Goal: Information Seeking & Learning: Understand process/instructions

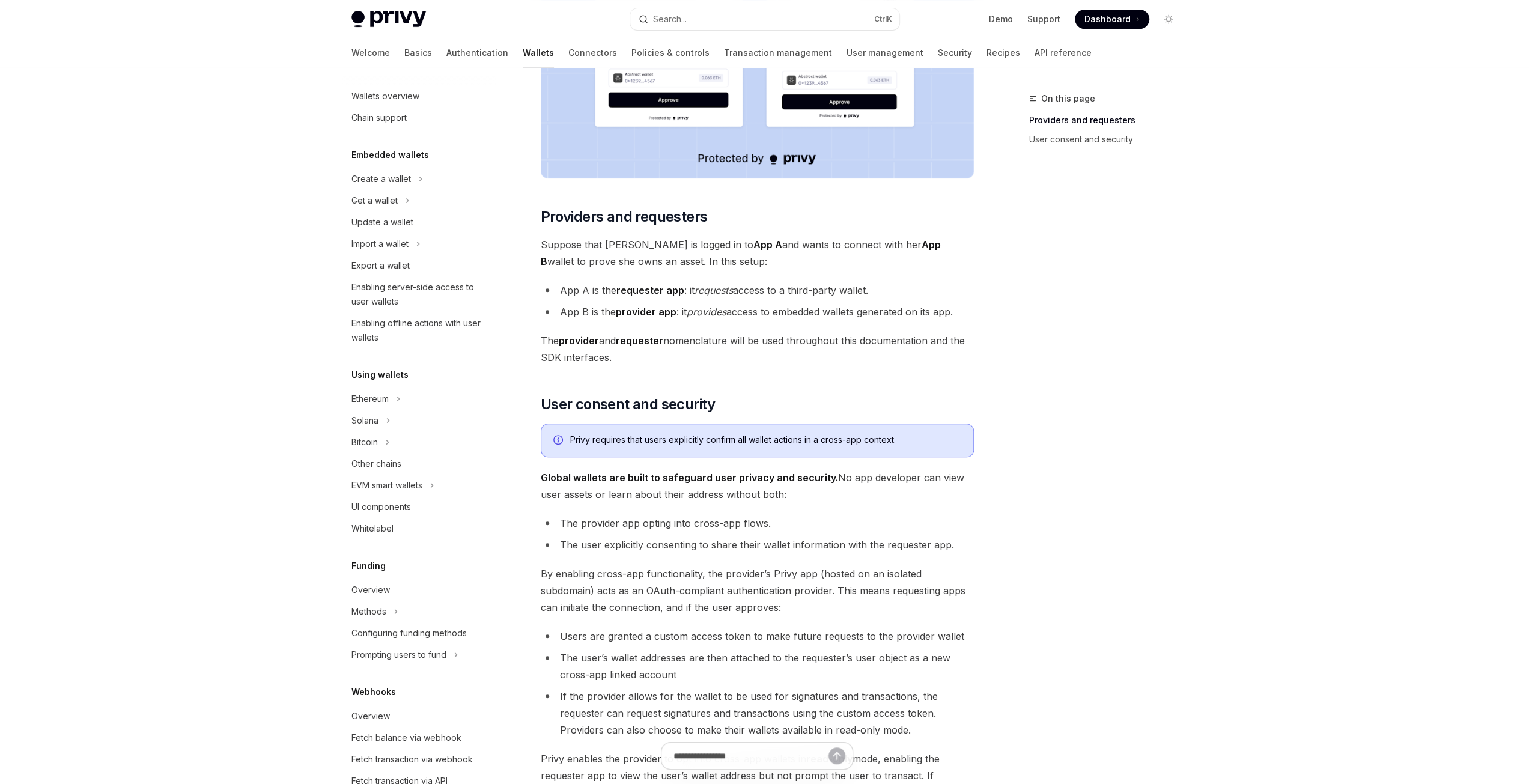
scroll to position [480, 0]
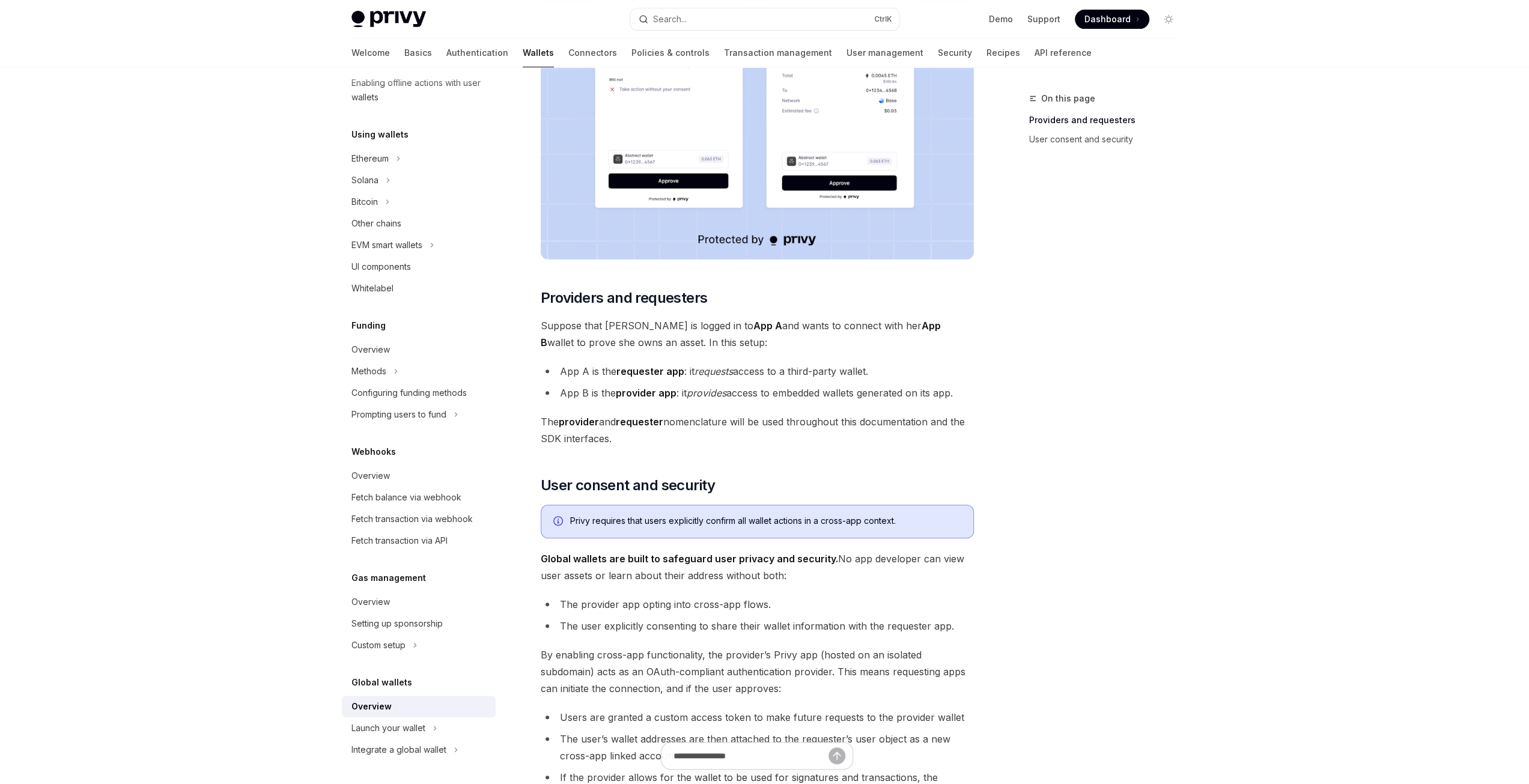
scroll to position [333, 0]
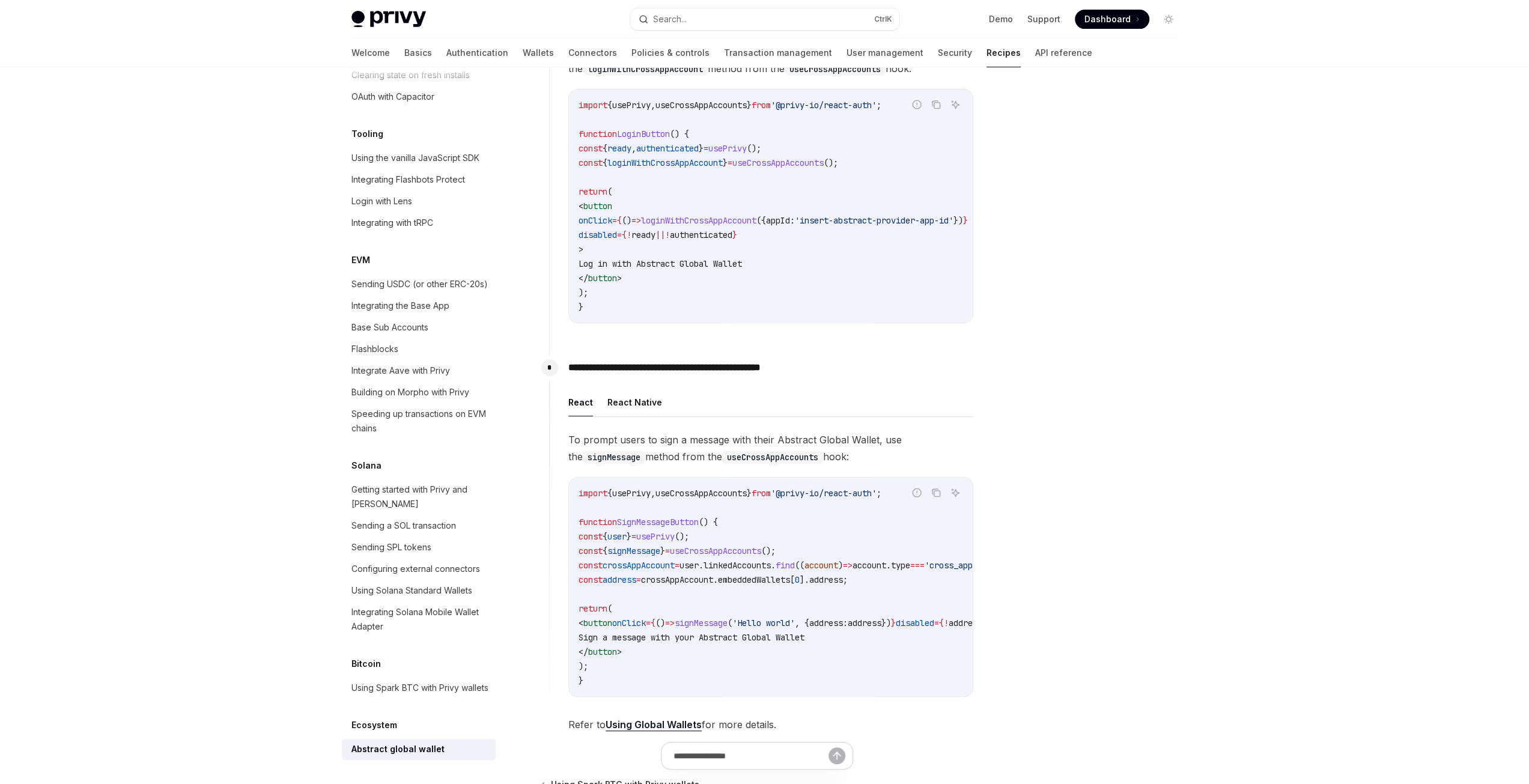
scroll to position [421, 0]
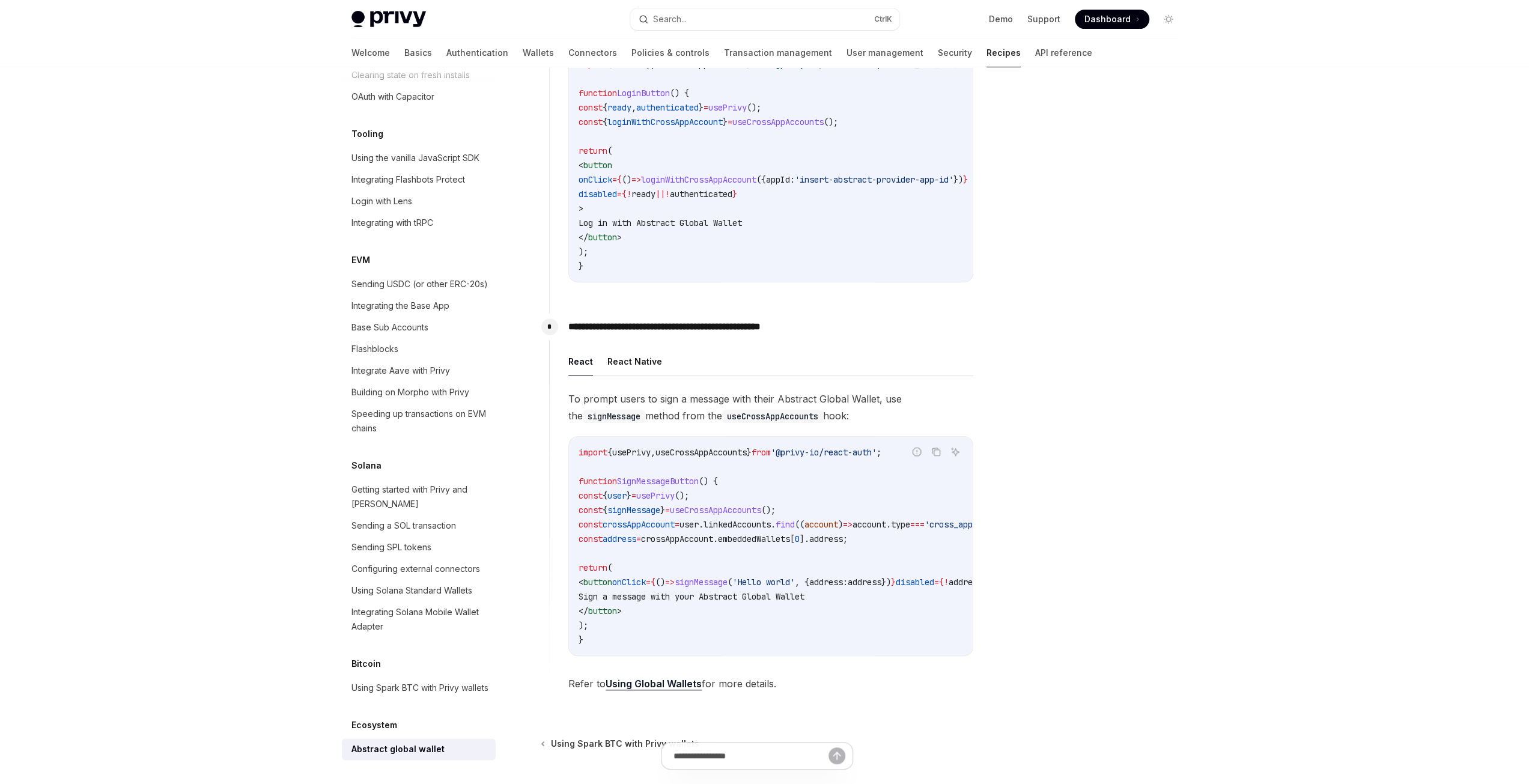
drag, startPoint x: 810, startPoint y: 656, endPoint x: 838, endPoint y: 655, distance: 28.0
click at [838, 655] on div "import { usePrivy , useCrossAppAccounts } from '@privy-io/react-auth' ; functio…" at bounding box center [770, 546] width 404 height 218
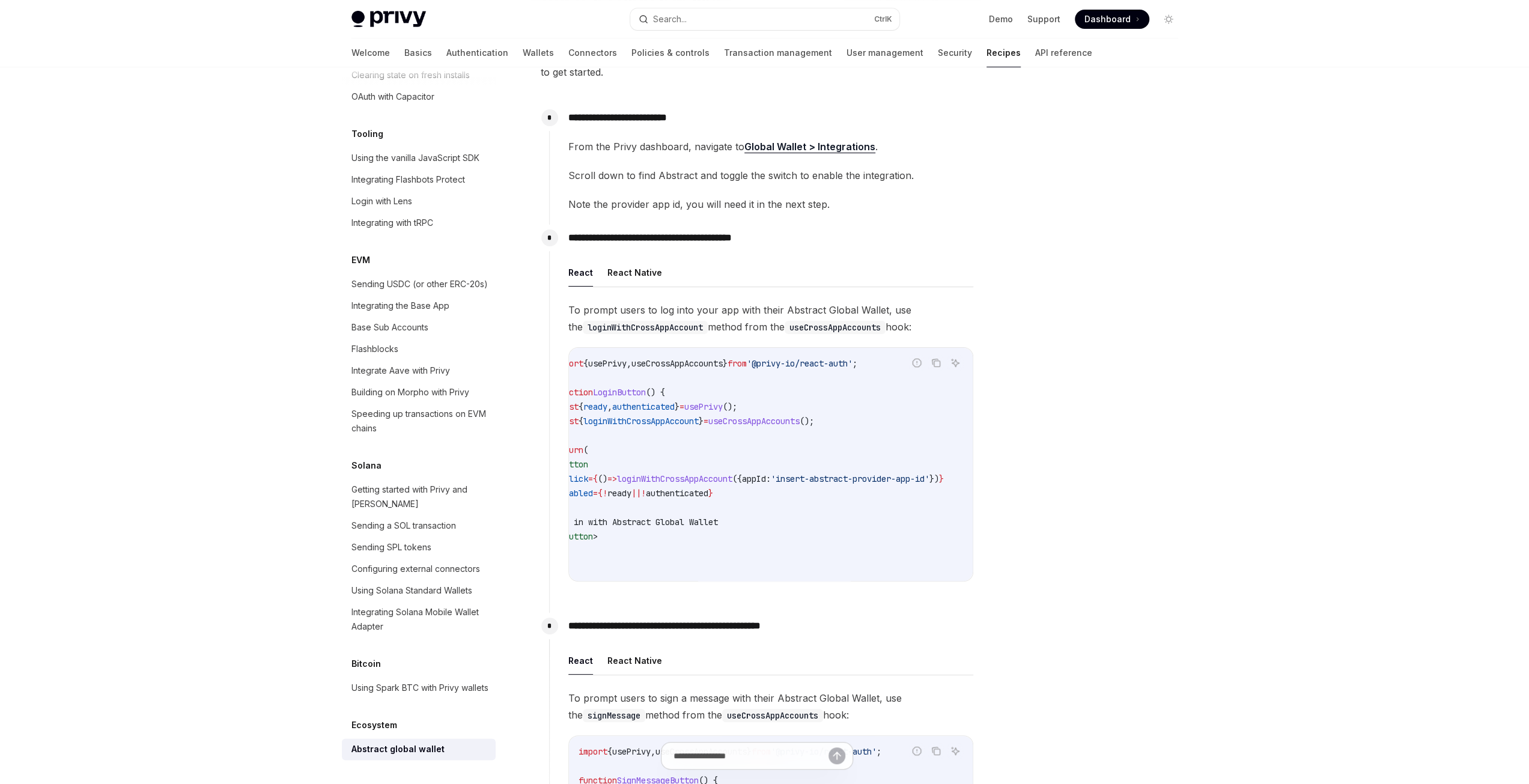
scroll to position [0, 16]
click at [740, 476] on span "loginWithCrossAppAccount" at bounding box center [682, 478] width 115 height 11
drag, startPoint x: 885, startPoint y: 411, endPoint x: 653, endPoint y: 422, distance: 232.3
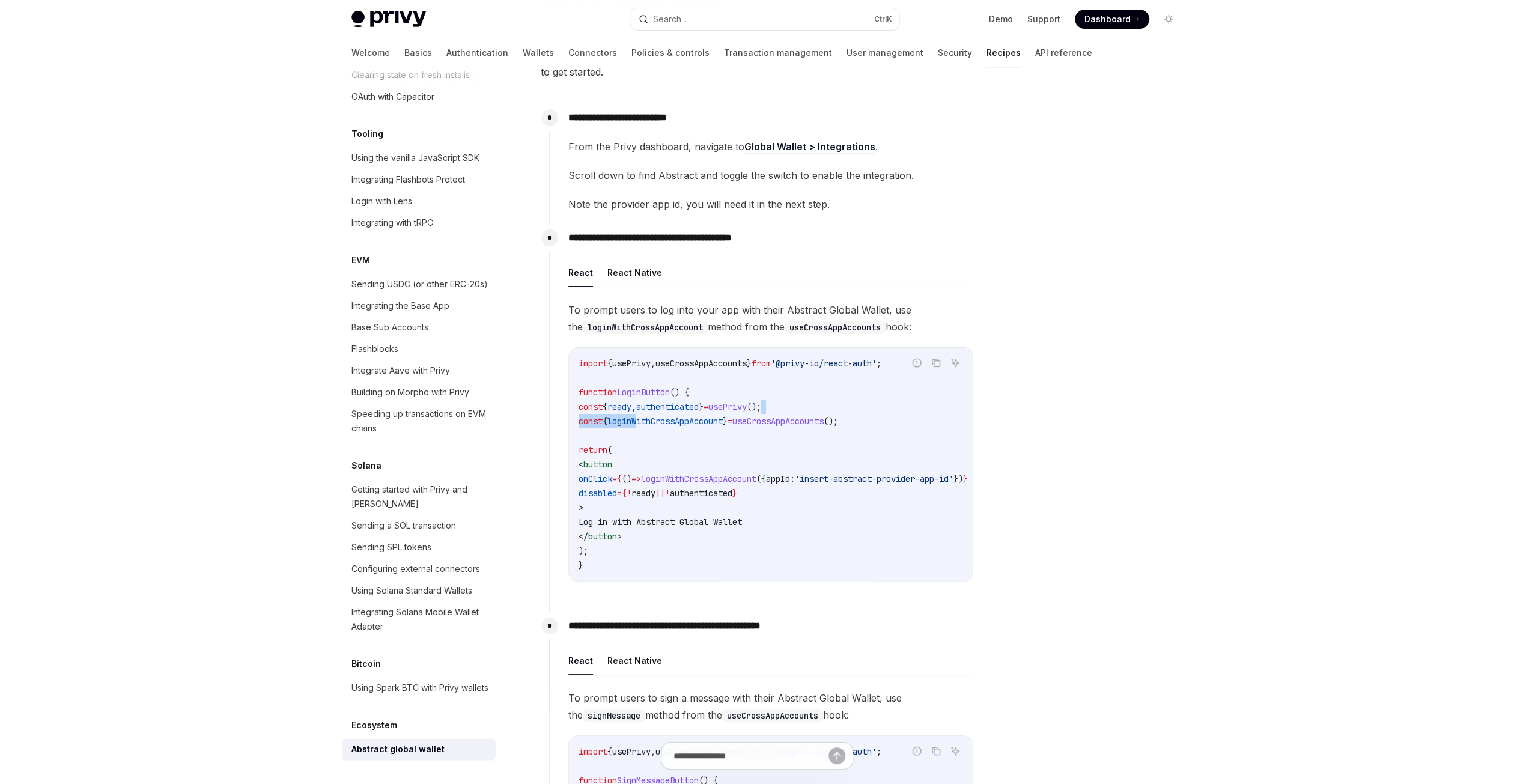
click at [653, 422] on code "import { usePrivy , useCrossAppAccounts } from '@privy-io/react-auth' ; functio…" at bounding box center [788, 464] width 418 height 217
click at [653, 422] on span "loginWithCrossAppAccount" at bounding box center [665, 421] width 115 height 11
drag, startPoint x: 876, startPoint y: 419, endPoint x: 587, endPoint y: 425, distance: 289.1
click at [587, 425] on code "import { usePrivy , useCrossAppAccounts } from '@privy-io/react-auth' ; functio…" at bounding box center [788, 464] width 418 height 217
copy span "const { loginWithCrossAppAccount } = useCrossAppAccounts ();"
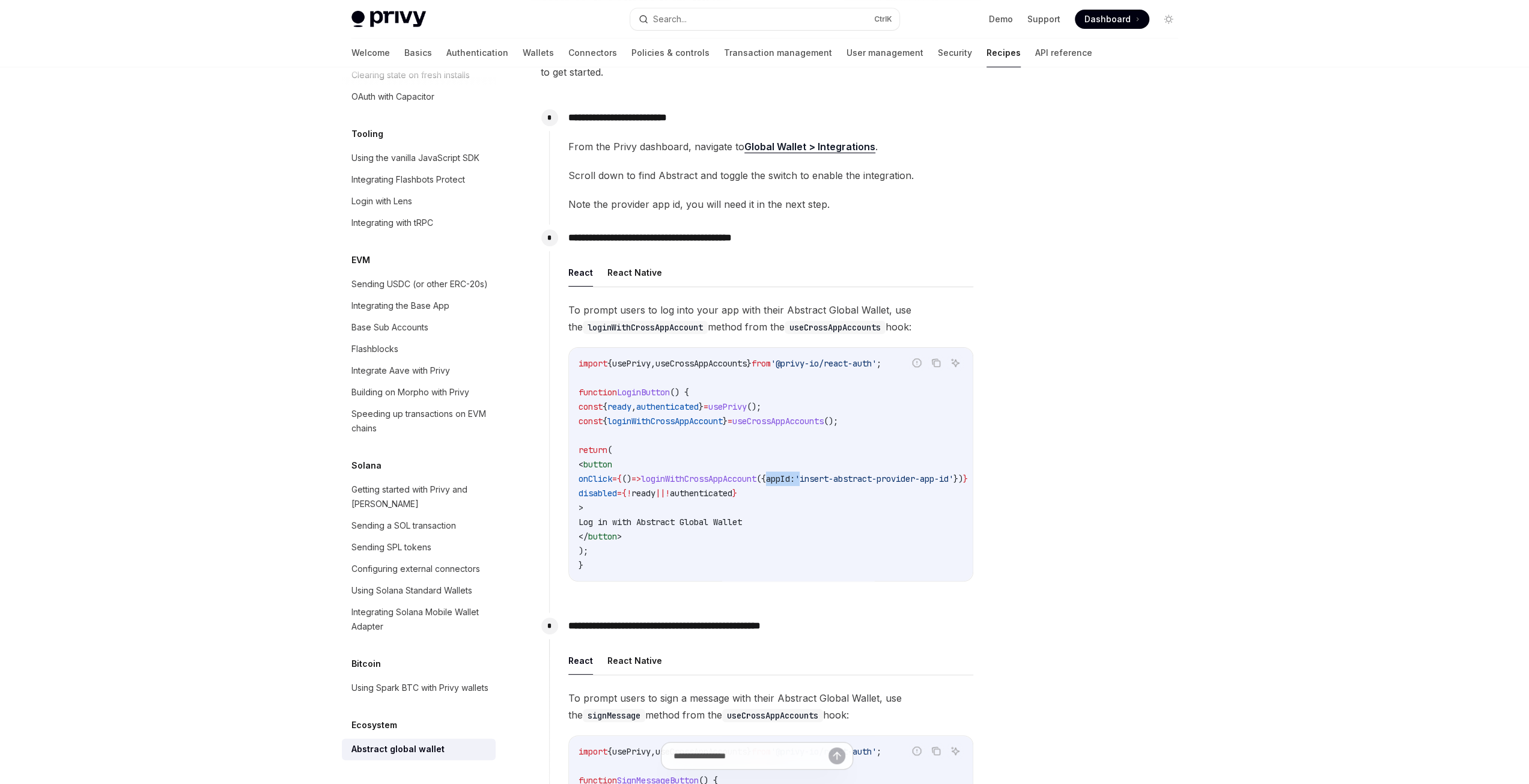
drag, startPoint x: 815, startPoint y: 477, endPoint x: 849, endPoint y: 477, distance: 34.0
click at [849, 477] on span "onClick = { () => loginWithCrossAppAccount ({ appId: 'insert-abstract-provider-…" at bounding box center [774, 478] width 390 height 11
copy span "appId:"
click at [627, 268] on button "React Native" at bounding box center [635, 272] width 55 height 28
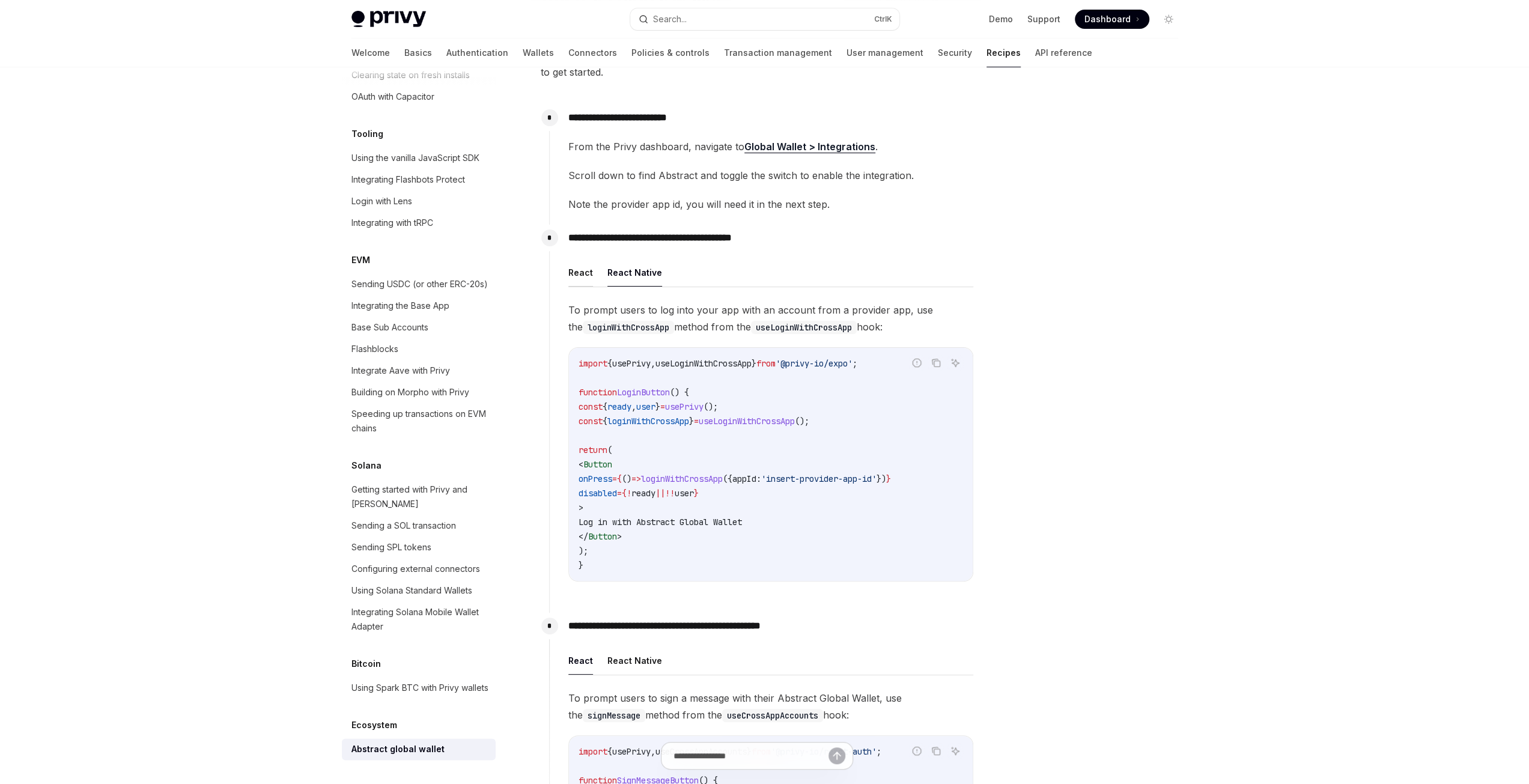
click at [574, 271] on button "React" at bounding box center [581, 272] width 25 height 28
type textarea "*"
drag, startPoint x: 566, startPoint y: 311, endPoint x: 680, endPoint y: 306, distance: 114.1
click at [676, 306] on div "**********" at bounding box center [761, 413] width 424 height 376
click at [696, 306] on span "To prompt users to log into your app with their Abstract Global Wallet, use the…" at bounding box center [770, 319] width 405 height 34
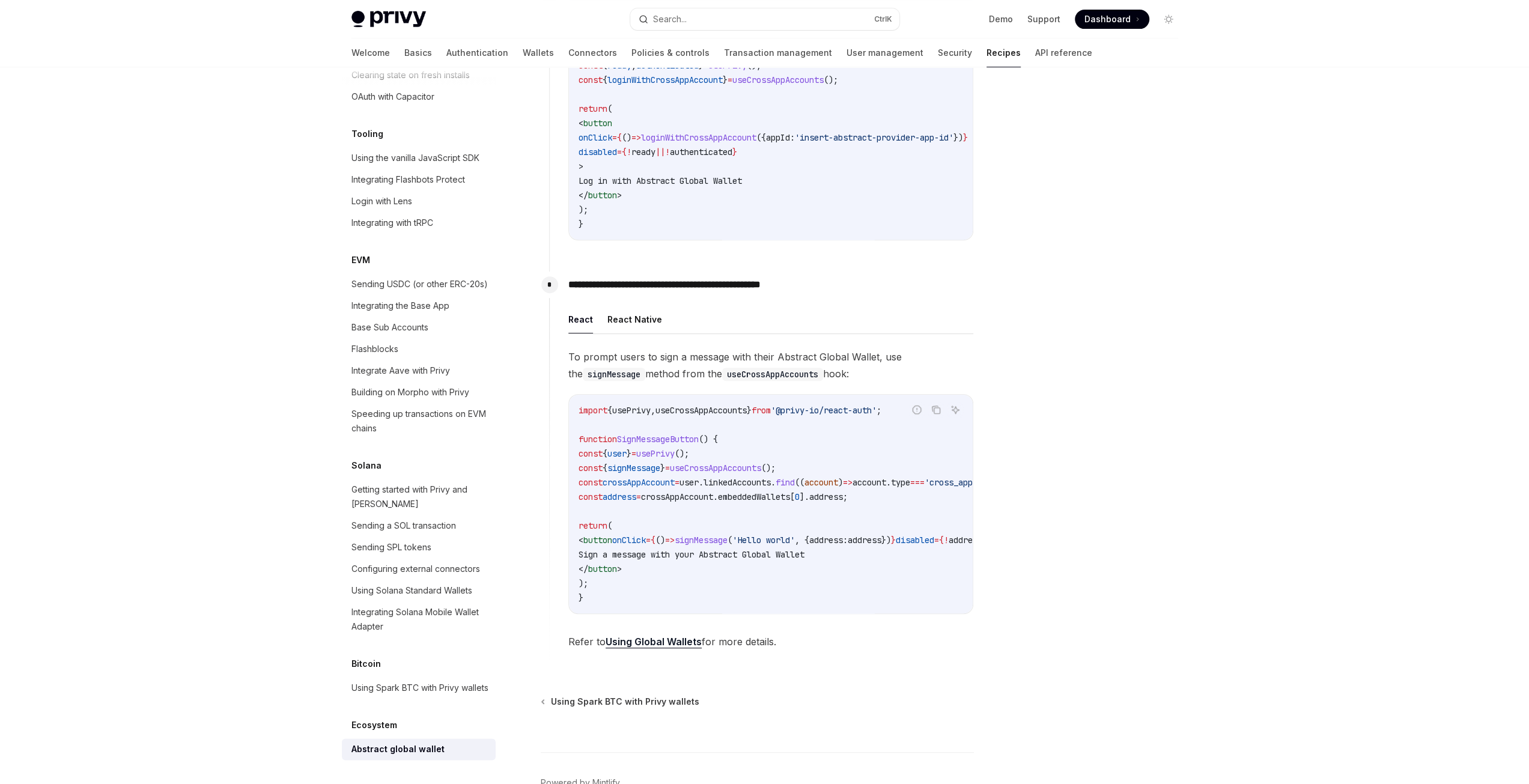
scroll to position [482, 0]
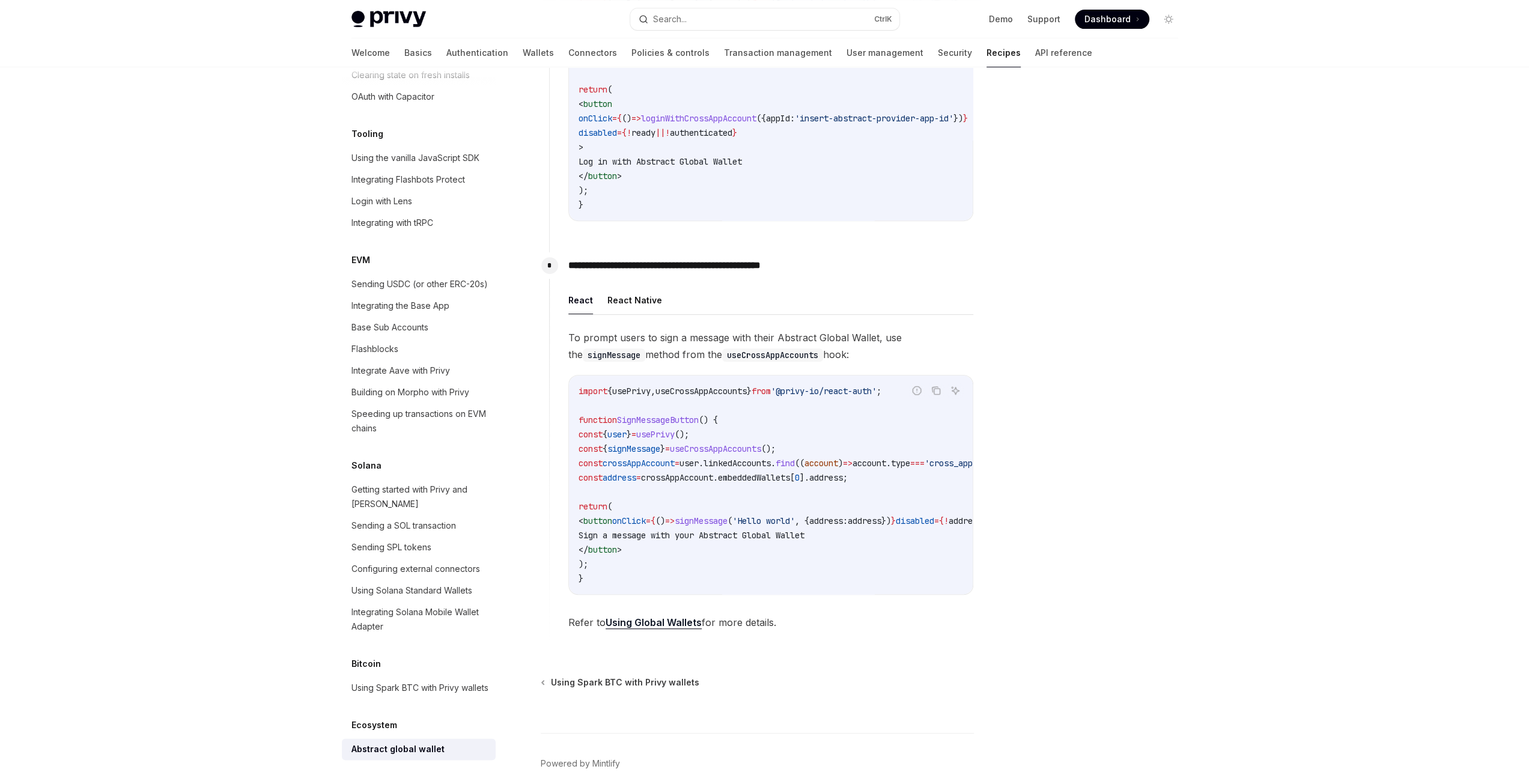
click at [573, 340] on span "To prompt users to sign a message with their Abstract Global Wallet, use the si…" at bounding box center [770, 346] width 405 height 34
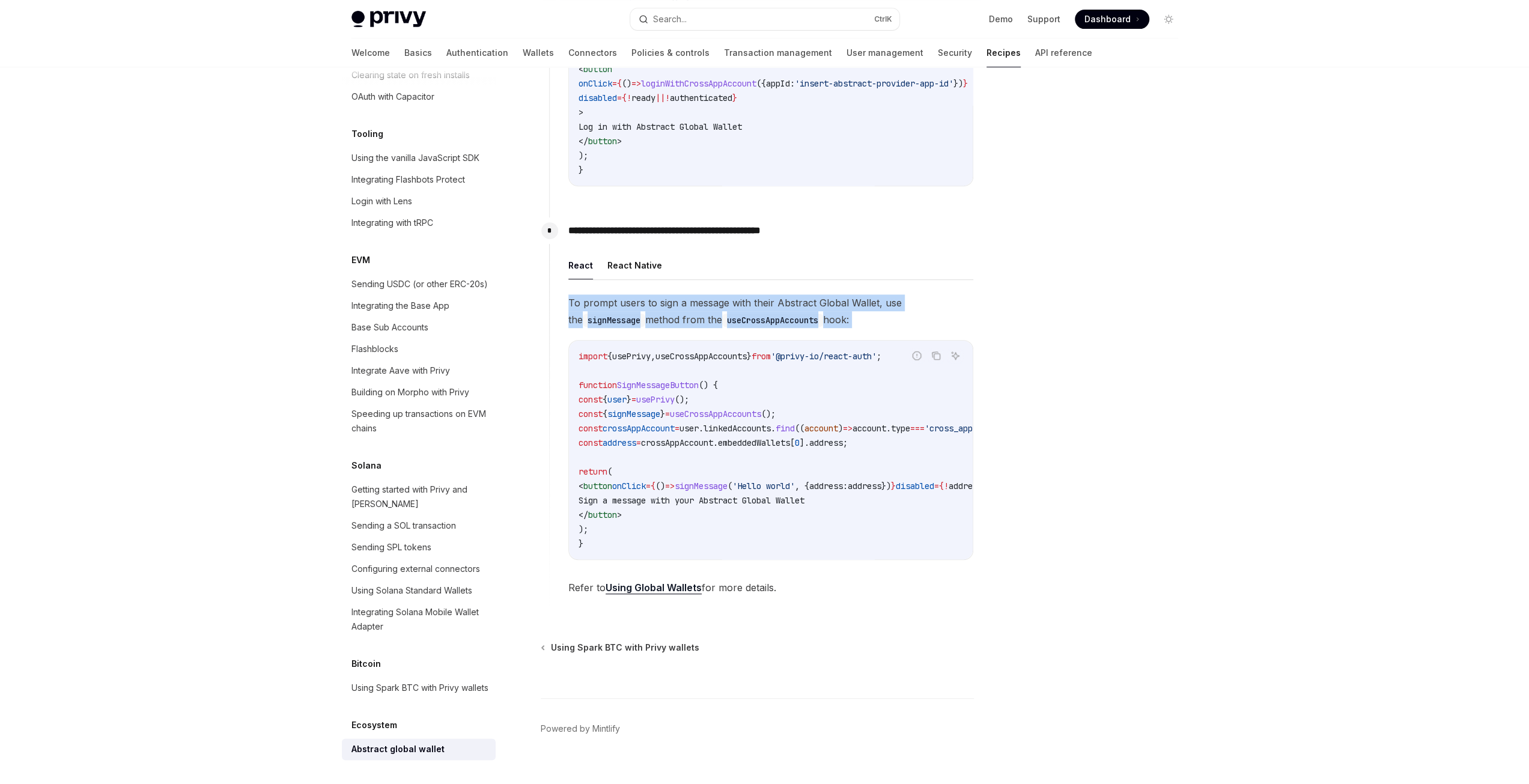
scroll to position [542, 0]
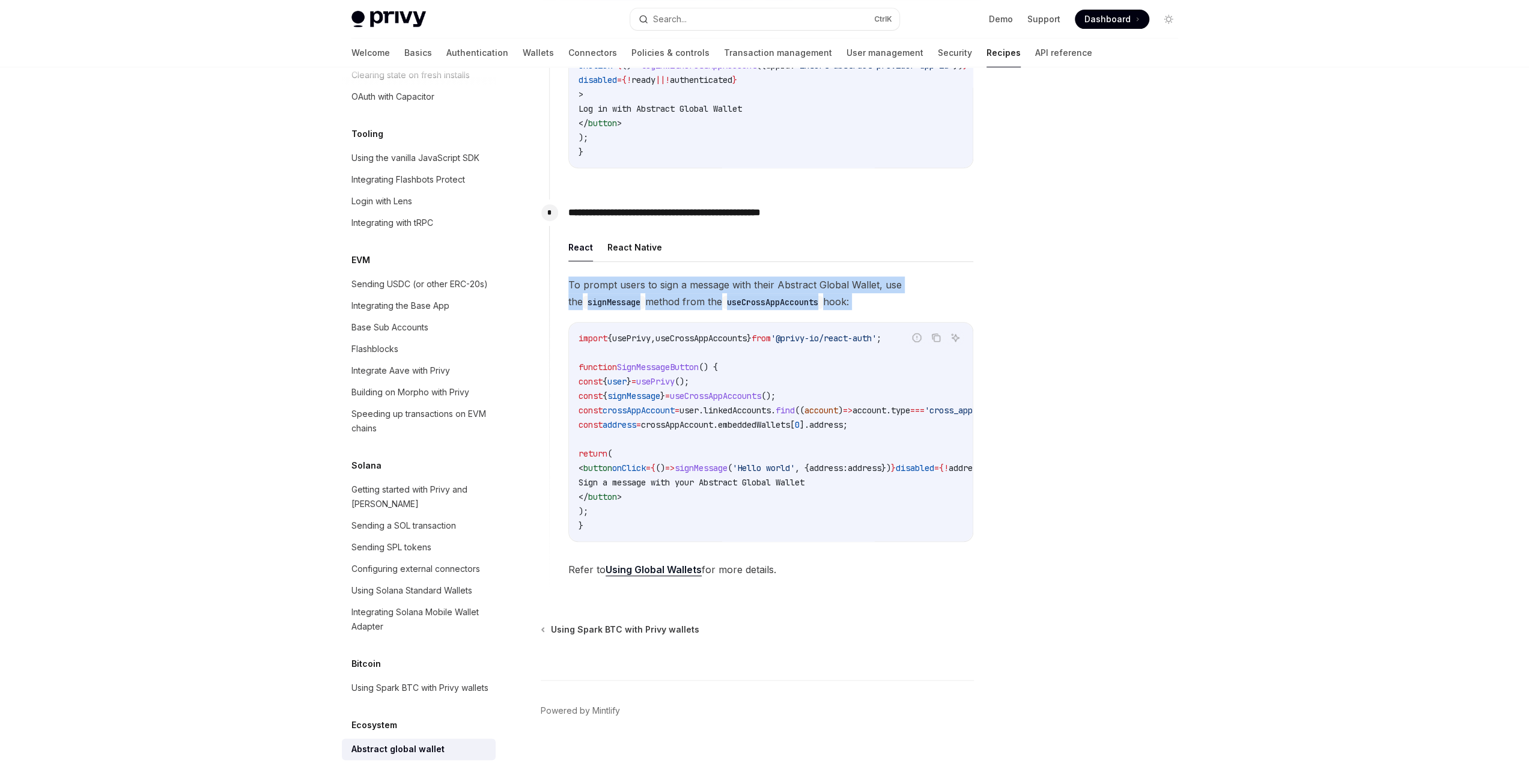
click at [681, 576] on link "Using Global Wallets" at bounding box center [653, 569] width 96 height 12
click at [1042, 296] on div at bounding box center [1096, 437] width 182 height 693
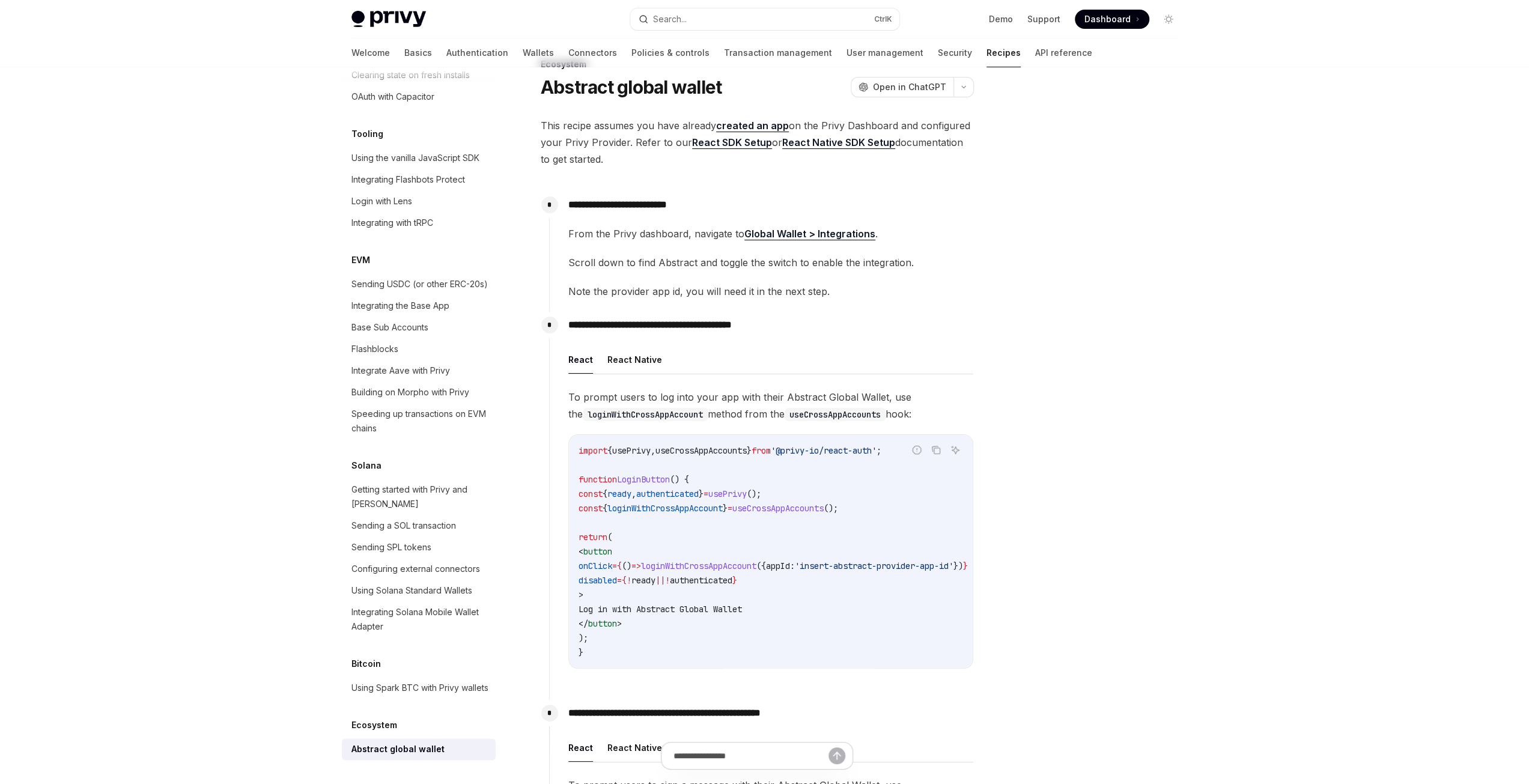
scroll to position [0, 0]
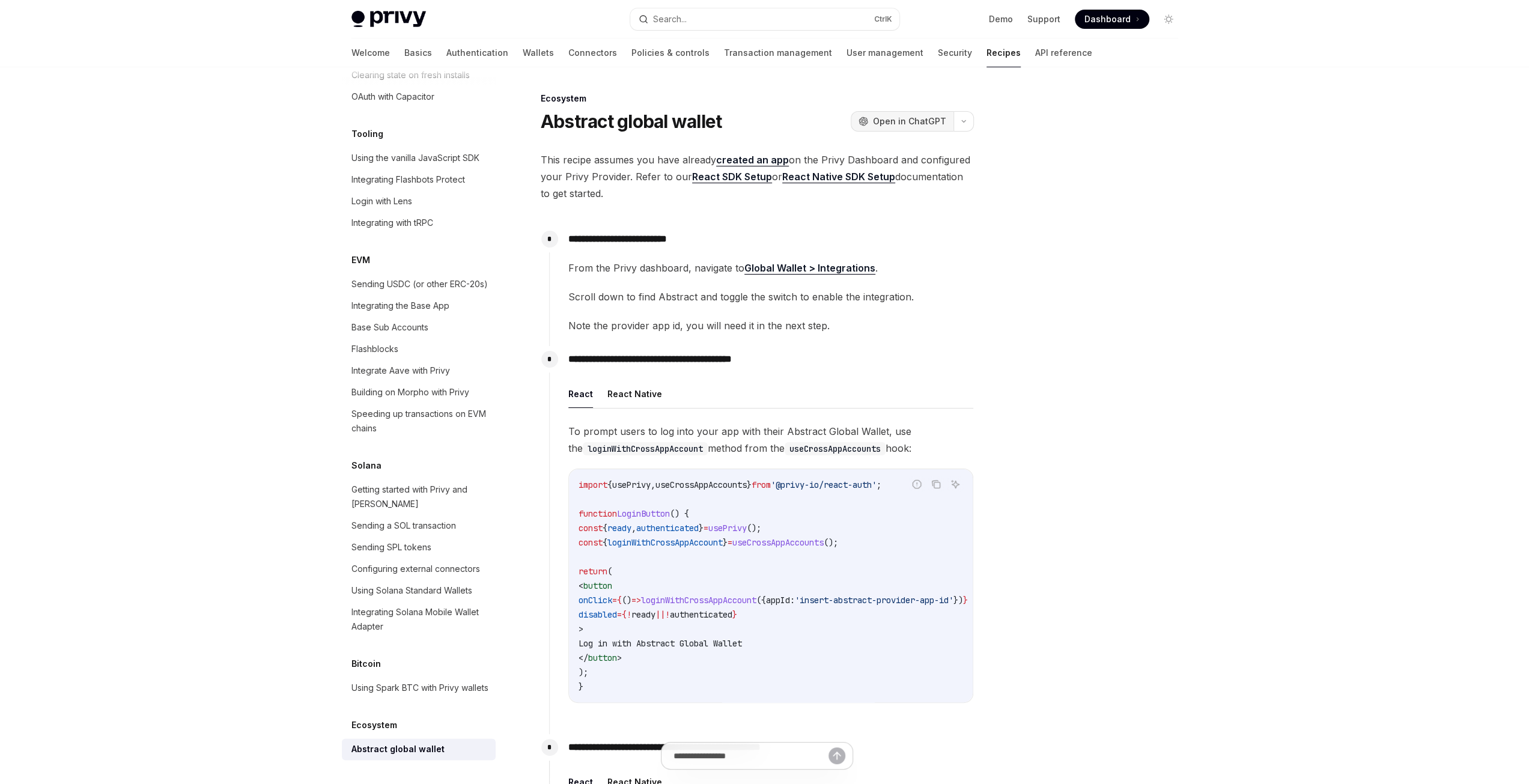
click at [935, 126] on span "Open in ChatGPT" at bounding box center [910, 121] width 73 height 12
drag, startPoint x: 683, startPoint y: 597, endPoint x: 960, endPoint y: 595, distance: 277.0
click at [960, 595] on code "import { usePrivy , useCrossAppAccounts } from '@privy-io/react-auth' ; functio…" at bounding box center [764, 586] width 418 height 217
copy span "loginWithCrossAppAccount ({ appId: 'insert-abstract-provider-app-id' }) }"
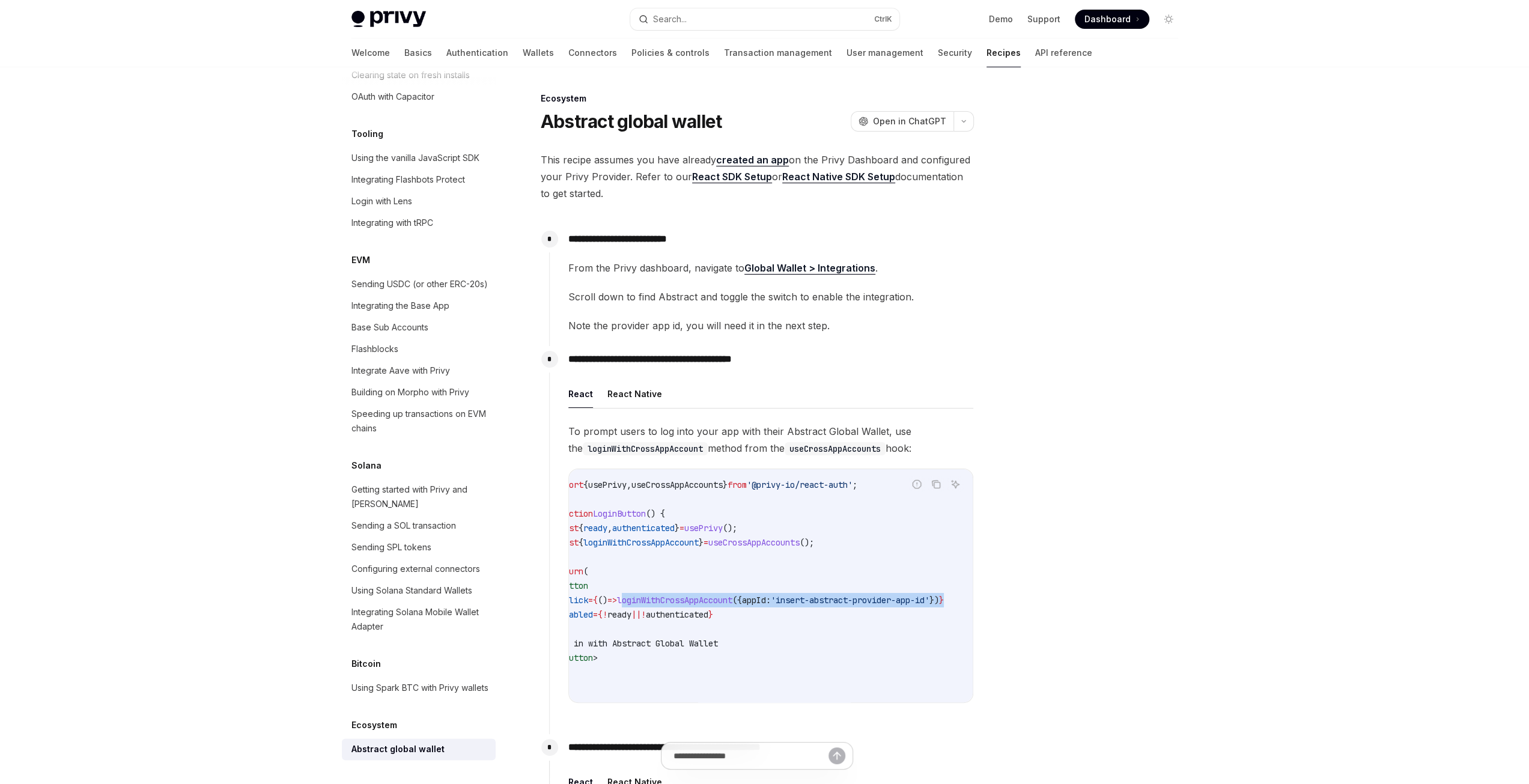
scroll to position [0, 0]
click at [814, 429] on span "To prompt users to log into your app with their Abstract Global Wallet, use the…" at bounding box center [770, 440] width 405 height 34
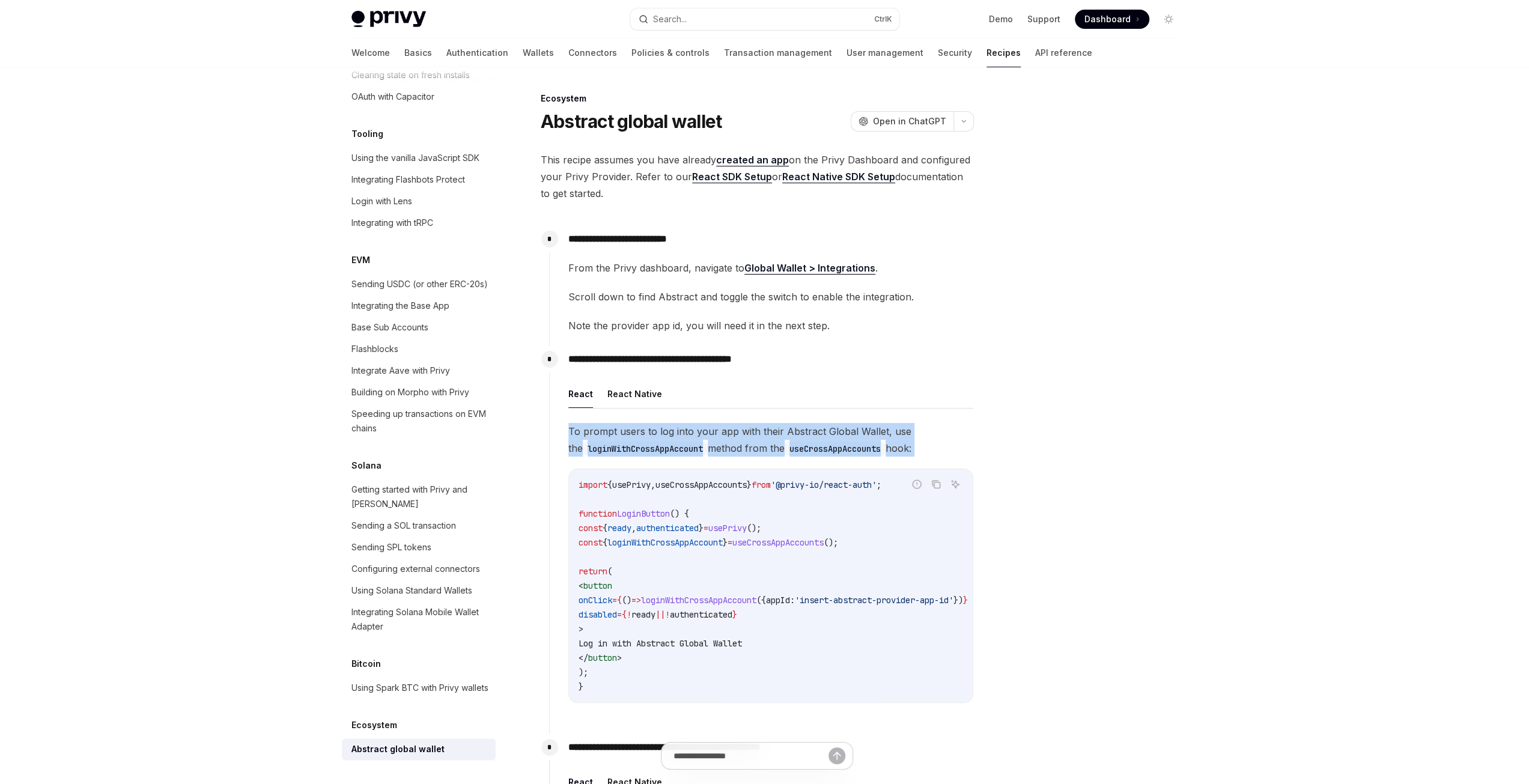
click at [814, 429] on span "To prompt users to log into your app with their Abstract Global Wallet, use the…" at bounding box center [770, 440] width 405 height 34
click at [637, 450] on code "loginWithCrossAppAccount" at bounding box center [645, 448] width 125 height 13
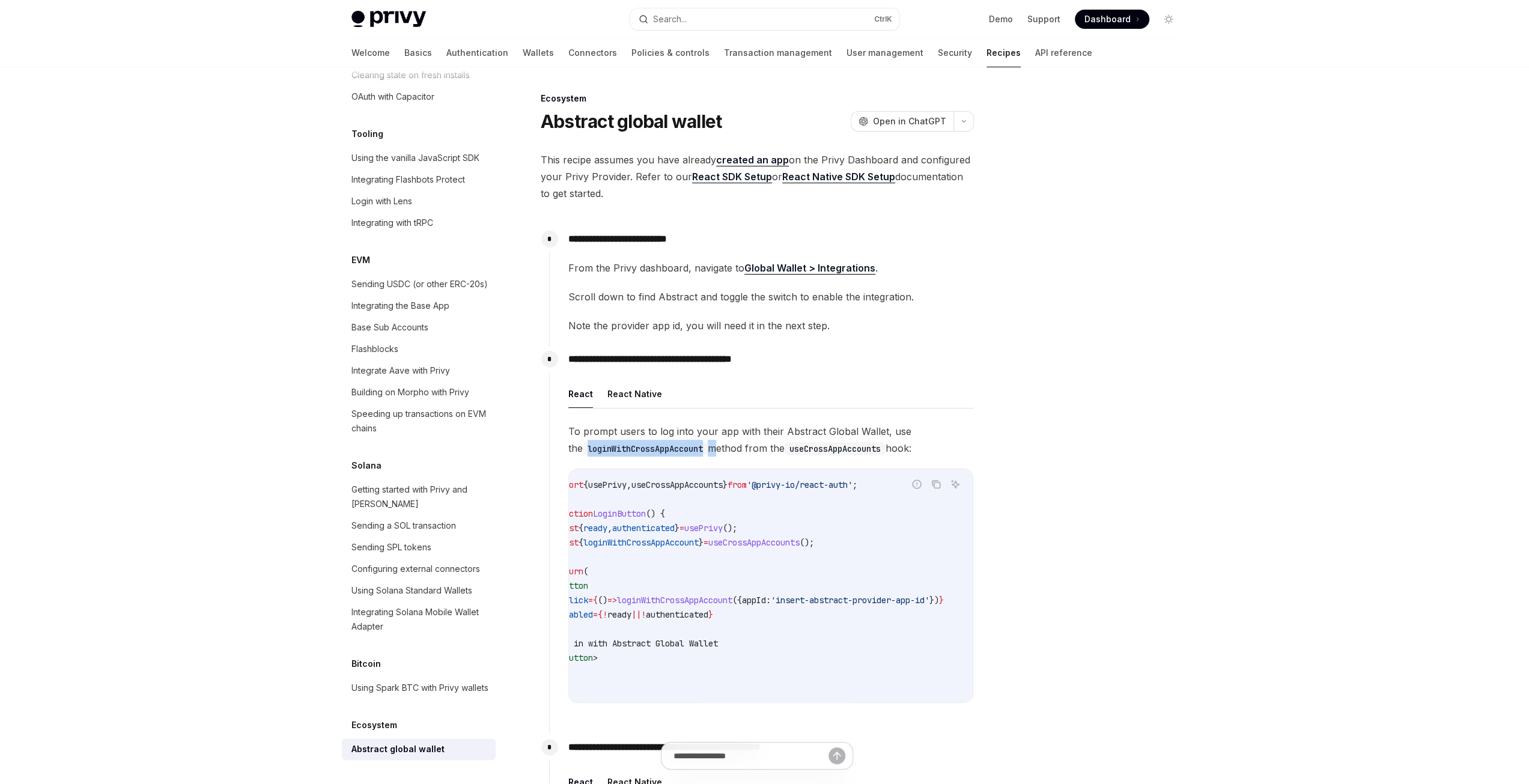
scroll to position [0, 88]
